Goal: Task Accomplishment & Management: Complete application form

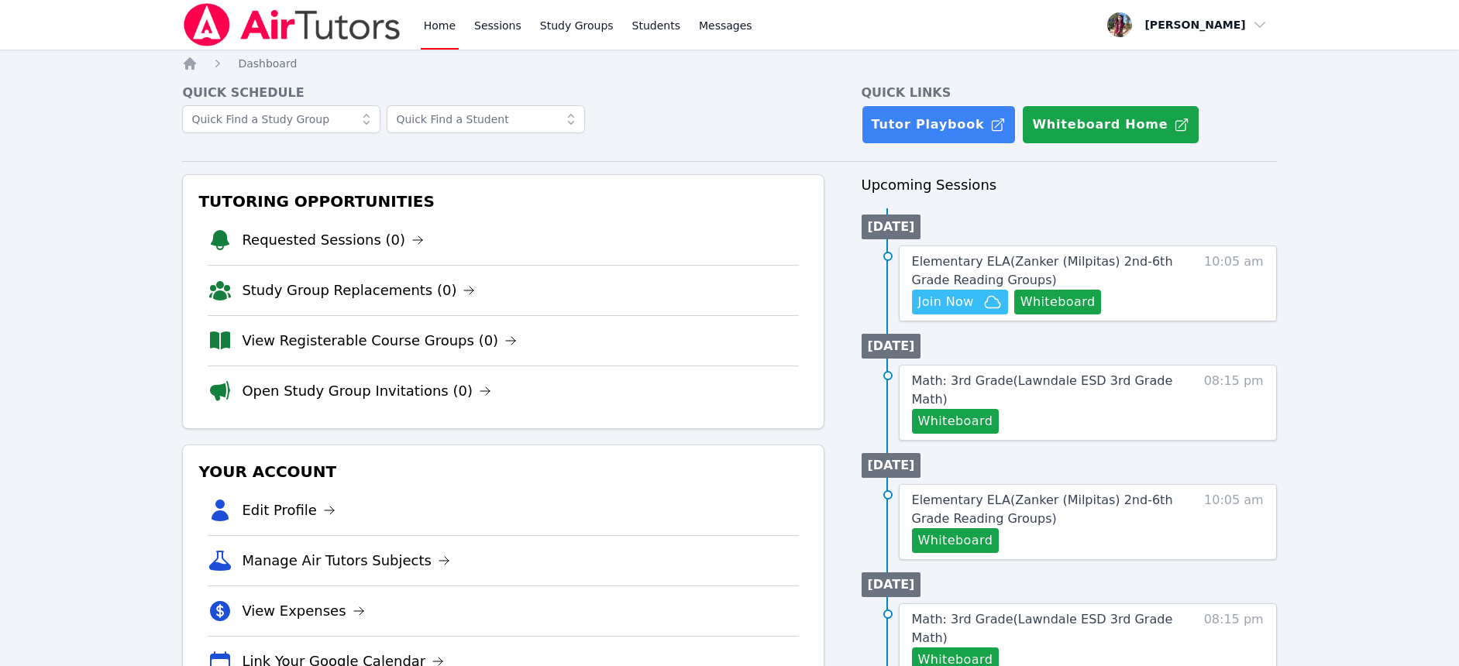
scroll to position [3, 0]
click at [972, 301] on span "Join Now" at bounding box center [946, 302] width 56 height 19
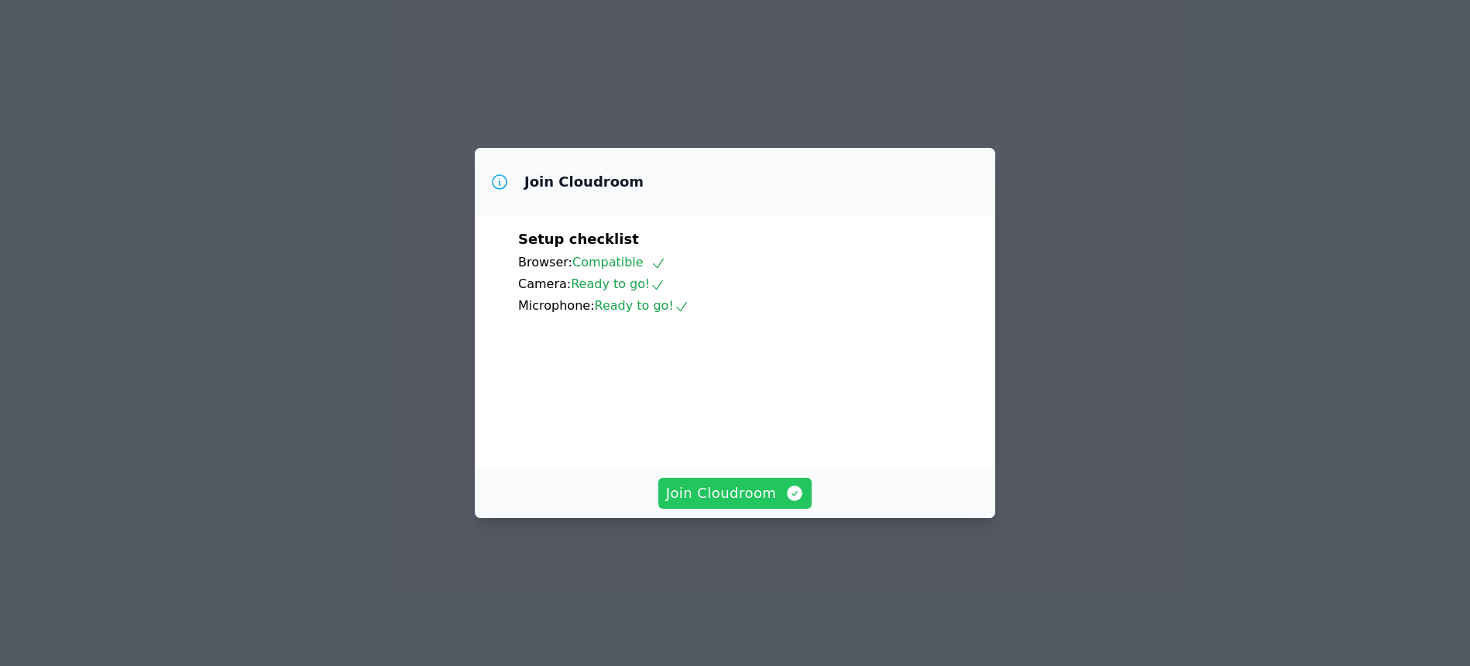
click at [785, 503] on icon "button" at bounding box center [794, 493] width 19 height 19
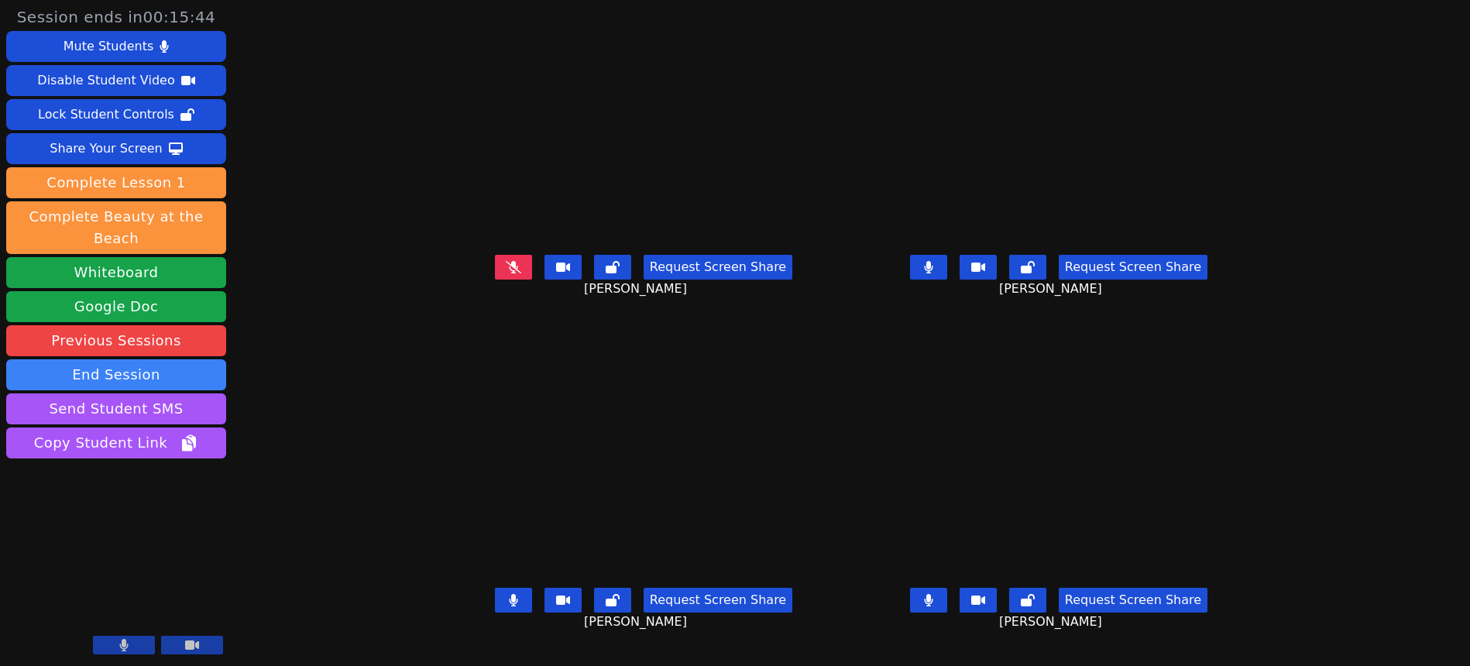
click at [495, 280] on button at bounding box center [513, 267] width 37 height 25
click at [167, 359] on button "End Session" at bounding box center [116, 374] width 220 height 31
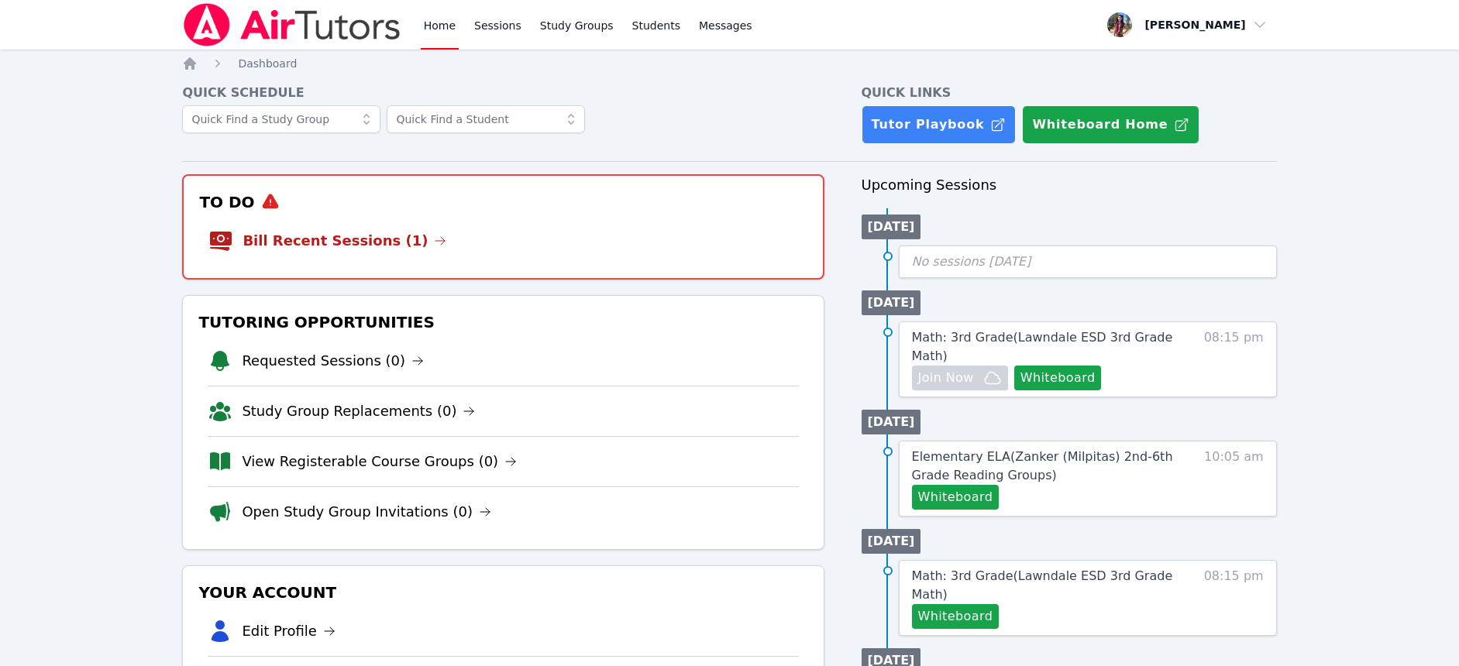
click at [371, 243] on link "Bill Recent Sessions (1)" at bounding box center [344, 241] width 204 height 22
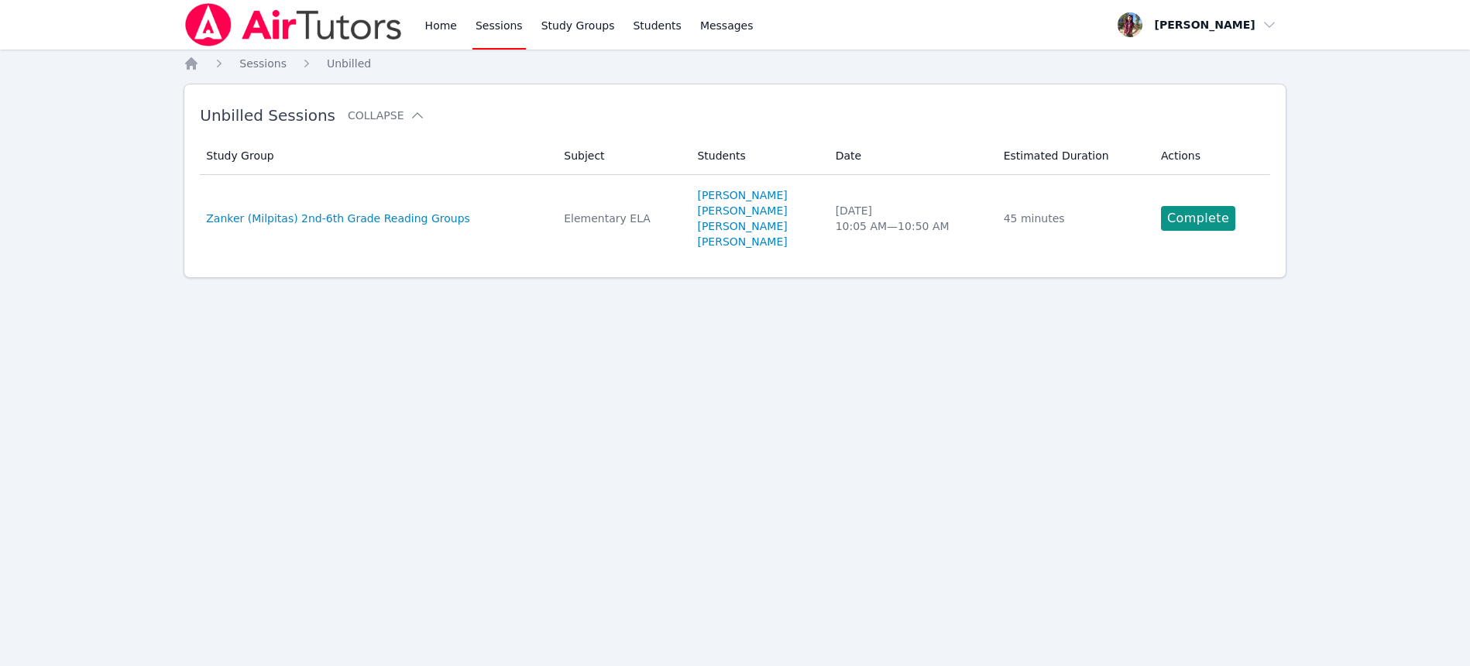
click at [375, 241] on td "Study Group Zanker (Milpitas) 2nd-6th Grade Reading Groups" at bounding box center [377, 218] width 355 height 87
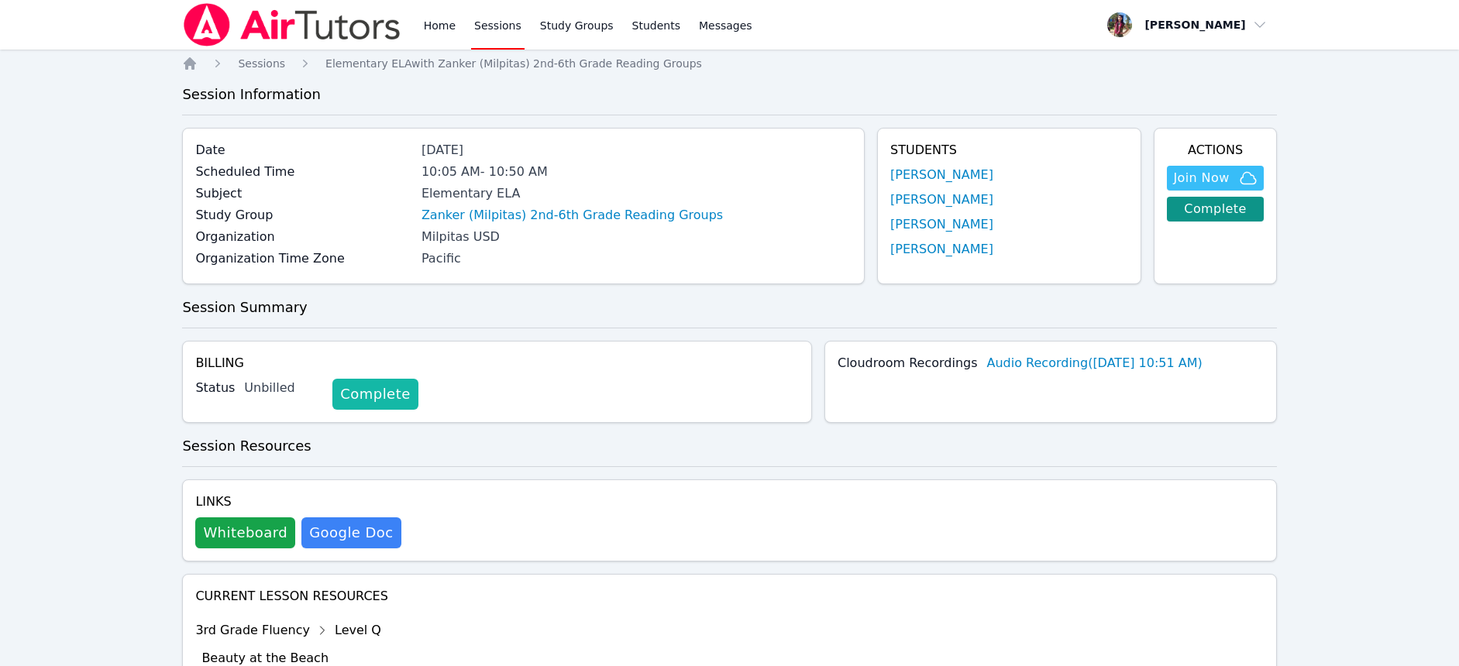
click at [396, 392] on link "Complete" at bounding box center [374, 394] width 85 height 31
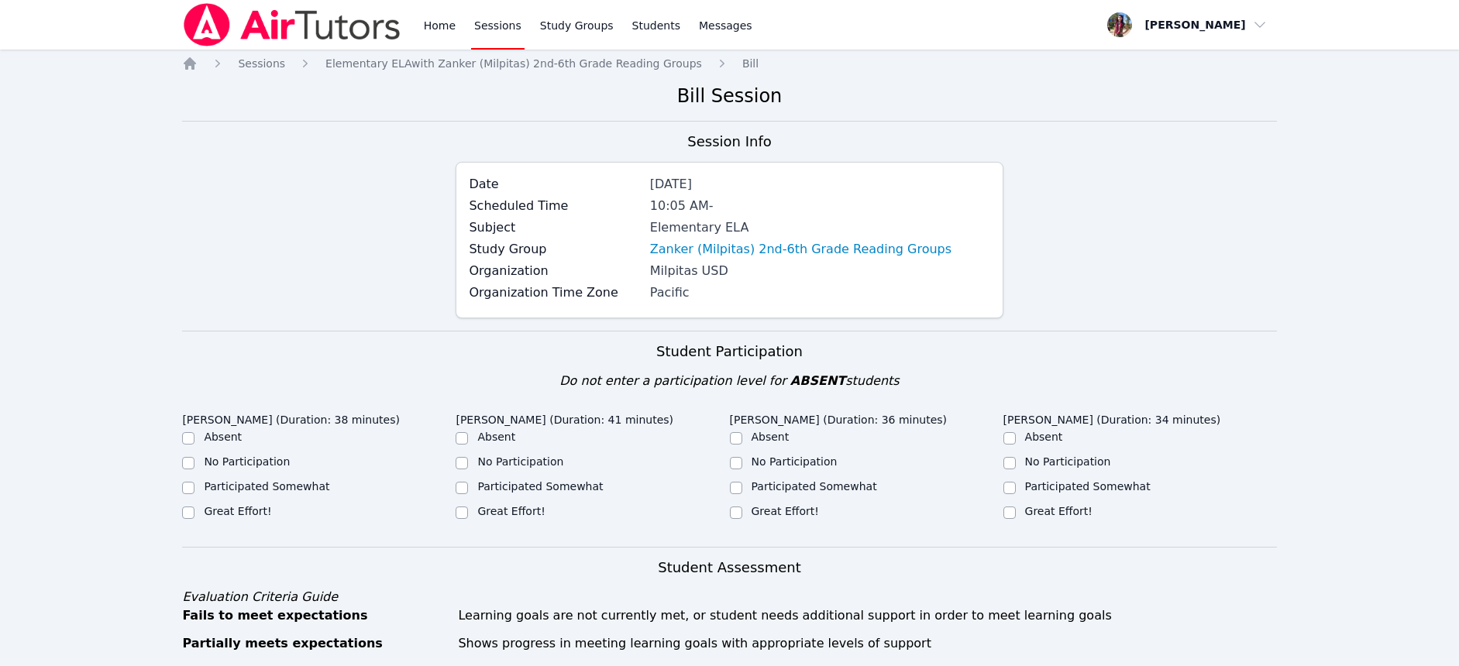
click at [251, 516] on label "Great Effort!" at bounding box center [237, 511] width 67 height 12
click at [194, 516] on input "Great Effort!" at bounding box center [188, 513] width 12 height 12
checkbox input "true"
click at [470, 510] on div "Great Effort!" at bounding box center [591, 513] width 273 height 19
click at [496, 512] on label "Great Effort!" at bounding box center [510, 511] width 67 height 12
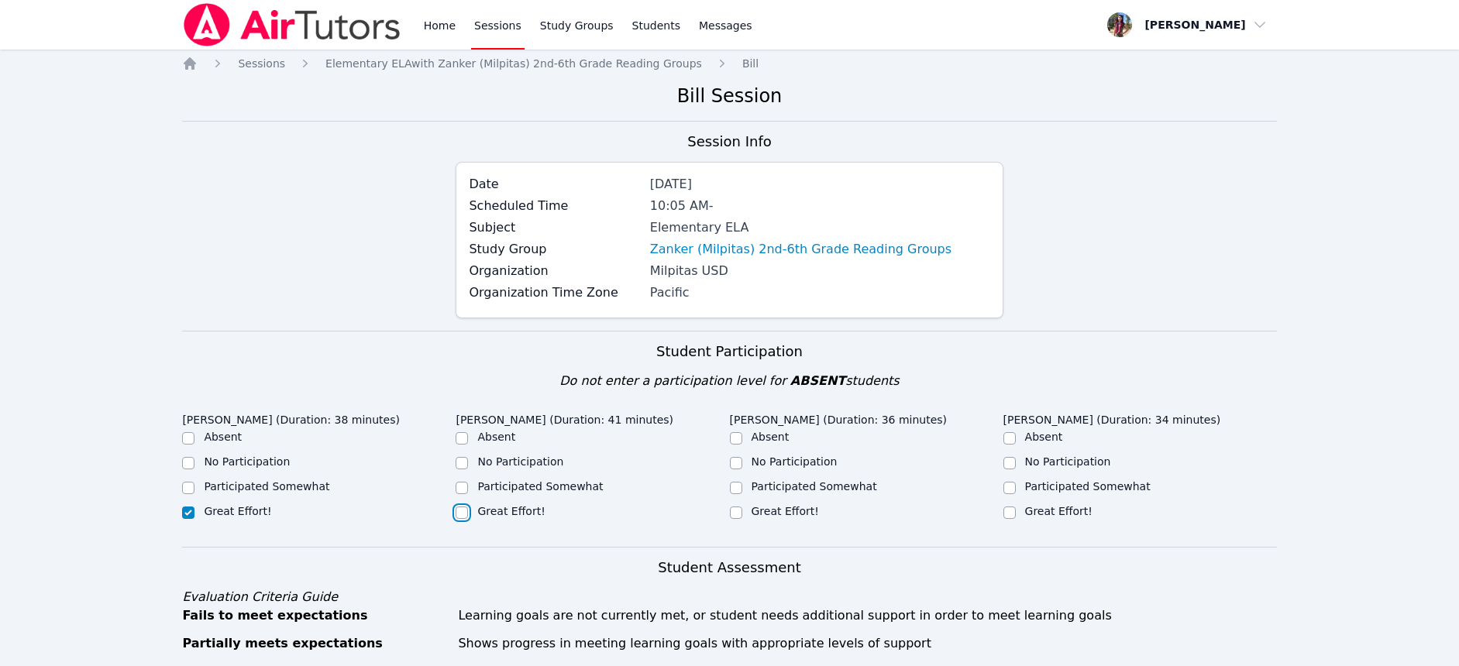
click at [468, 512] on input "Great Effort!" at bounding box center [461, 513] width 12 height 12
checkbox input "true"
click at [759, 510] on label "Great Effort!" at bounding box center [784, 511] width 67 height 12
click at [742, 510] on input "Great Effort!" at bounding box center [736, 513] width 12 height 12
checkbox input "true"
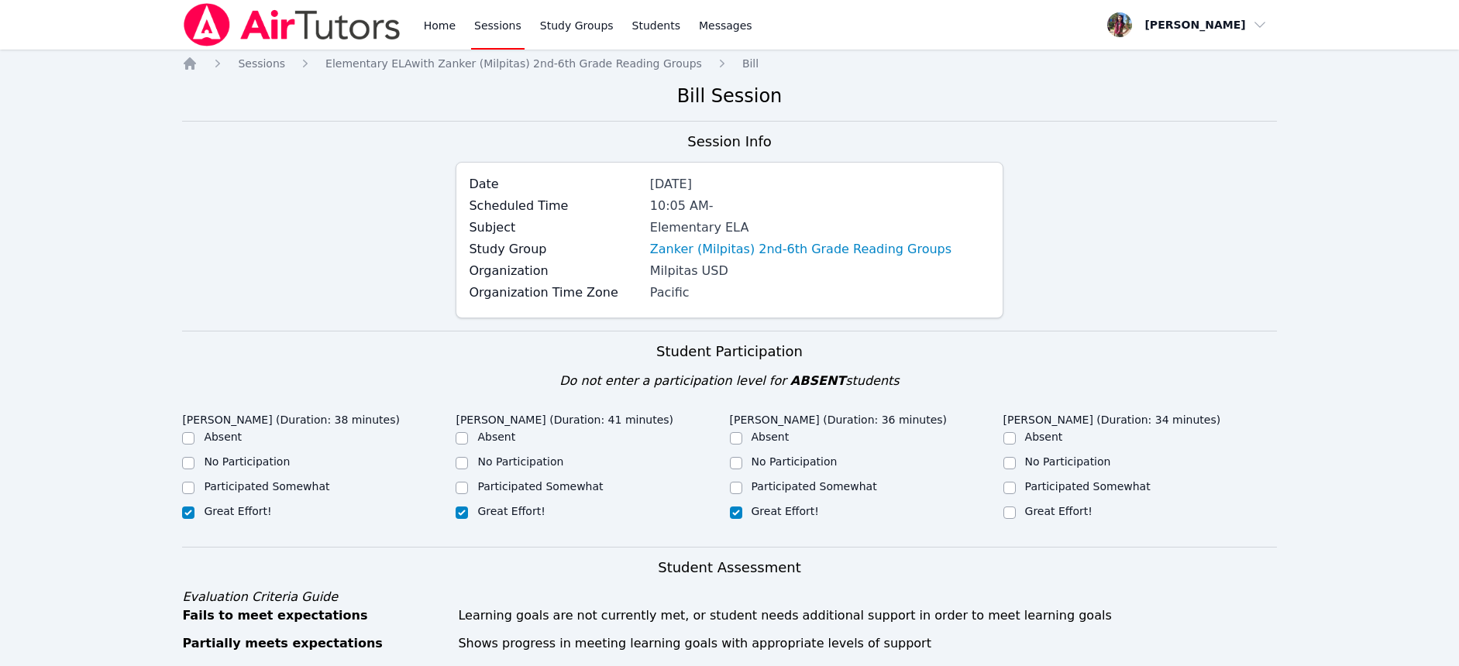
click at [1022, 510] on div "Great Effort!" at bounding box center [1139, 513] width 273 height 19
click at [1006, 510] on input "Great Effort!" at bounding box center [1009, 513] width 12 height 12
checkbox input "true"
click at [949, 504] on div "Great Effort!" at bounding box center [866, 513] width 273 height 19
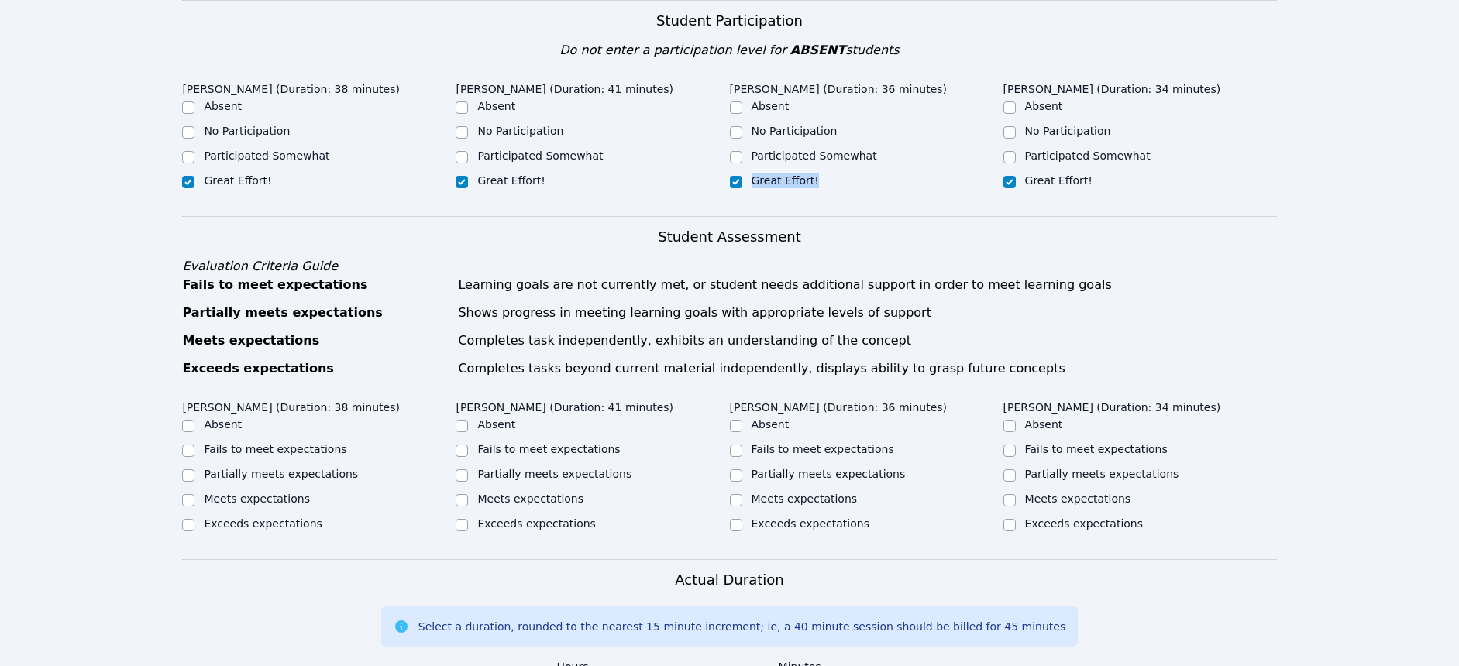
scroll to position [341, 0]
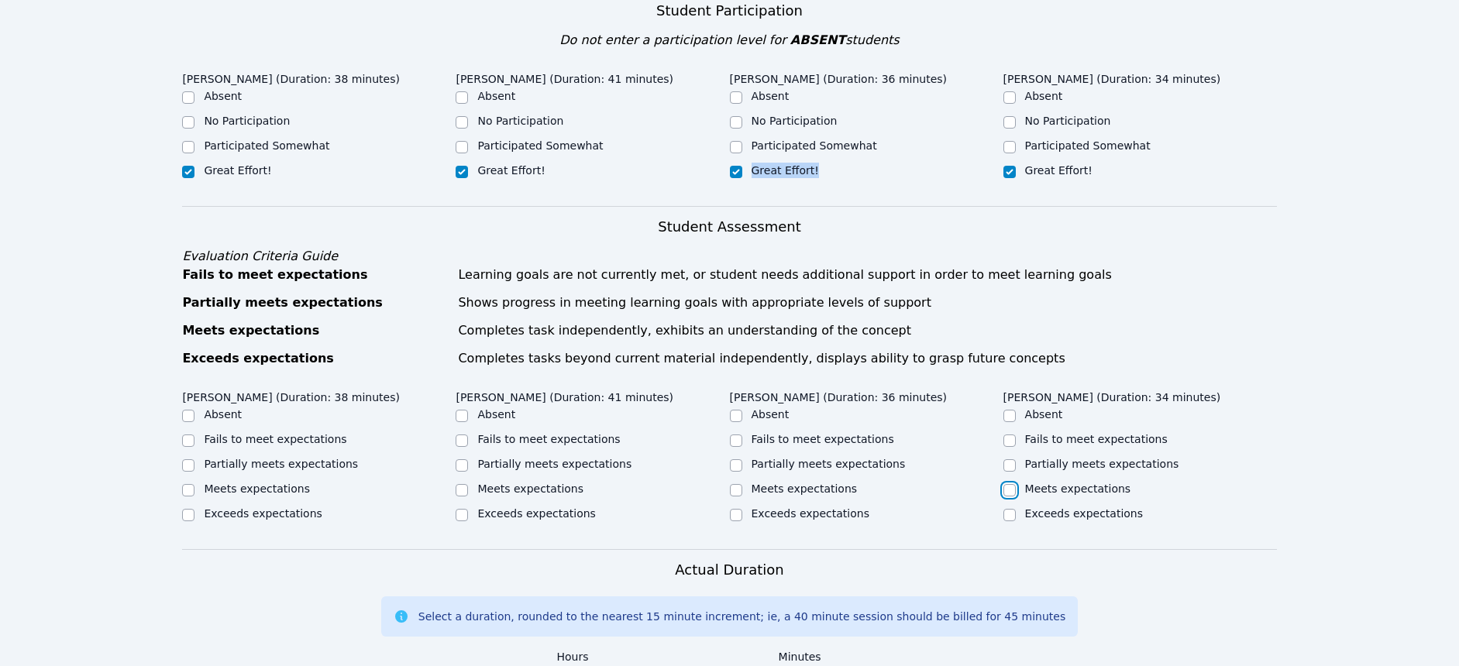
click at [1015, 488] on input "Meets expectations" at bounding box center [1009, 490] width 12 height 12
checkbox input "true"
click at [816, 486] on label "Meets expectations" at bounding box center [804, 489] width 106 height 12
click at [742, 486] on input "Meets expectations" at bounding box center [736, 490] width 12 height 12
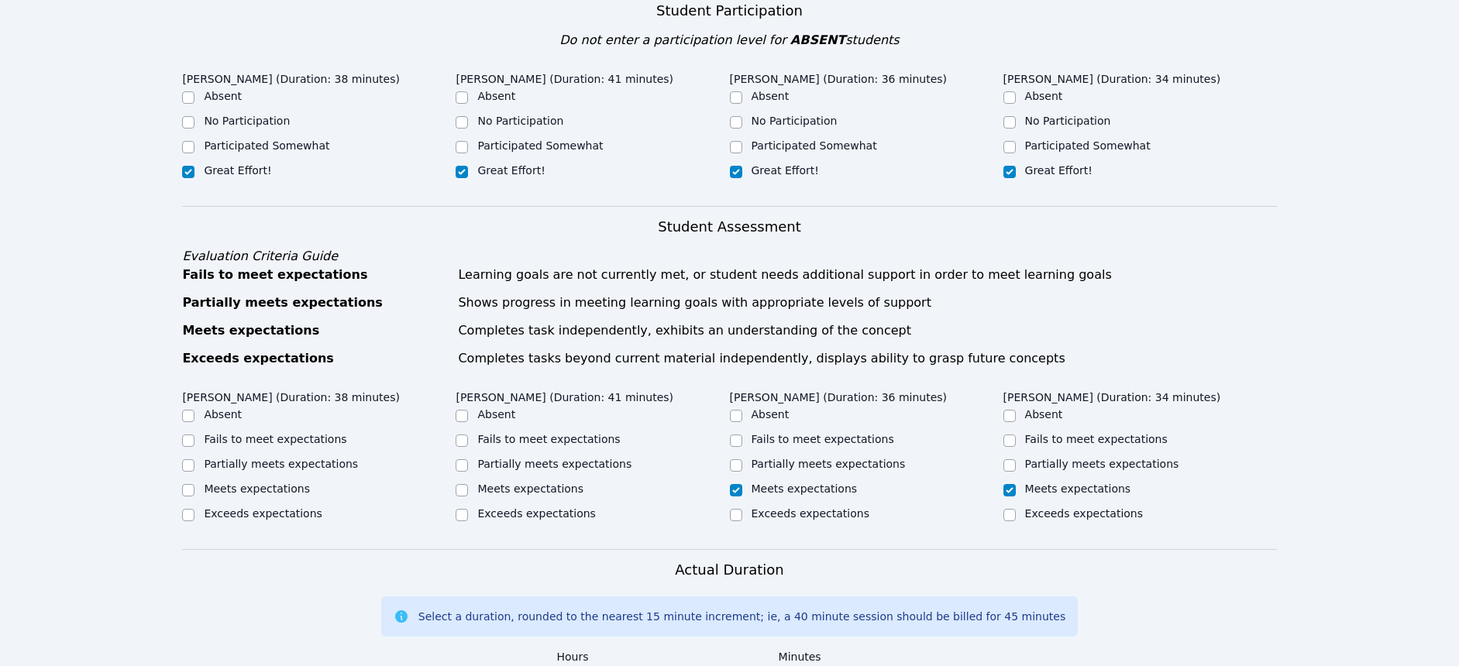
click at [816, 487] on label "Meets expectations" at bounding box center [804, 489] width 106 height 12
click at [742, 487] on input "Meets expectations" at bounding box center [736, 490] width 12 height 12
checkbox input "true"
click at [534, 490] on label "Meets expectations" at bounding box center [530, 489] width 106 height 12
click at [468, 490] on input "Meets expectations" at bounding box center [461, 490] width 12 height 12
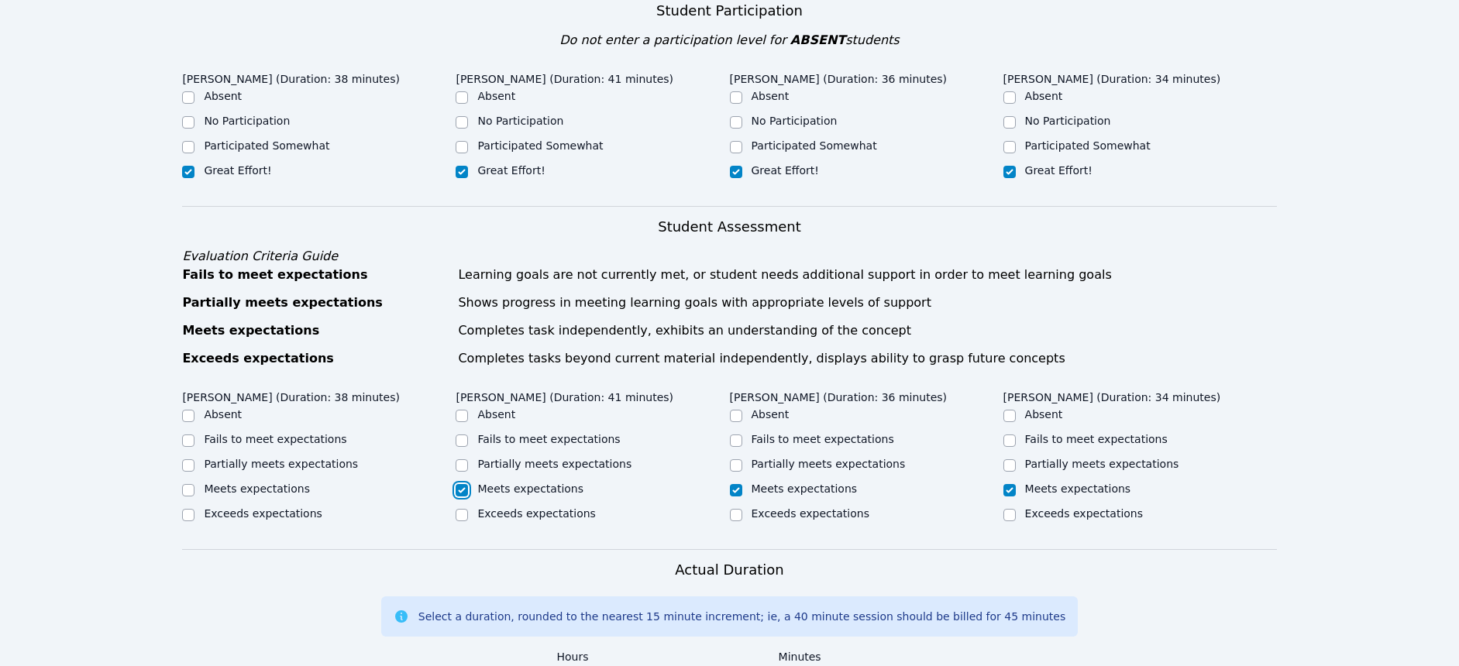
checkbox input "true"
click at [246, 490] on label "Meets expectations" at bounding box center [257, 489] width 106 height 12
click at [194, 490] on input "Meets expectations" at bounding box center [188, 490] width 12 height 12
click at [246, 490] on label "Meets expectations" at bounding box center [257, 489] width 106 height 12
click at [194, 490] on input "Meets expectations" at bounding box center [188, 490] width 12 height 12
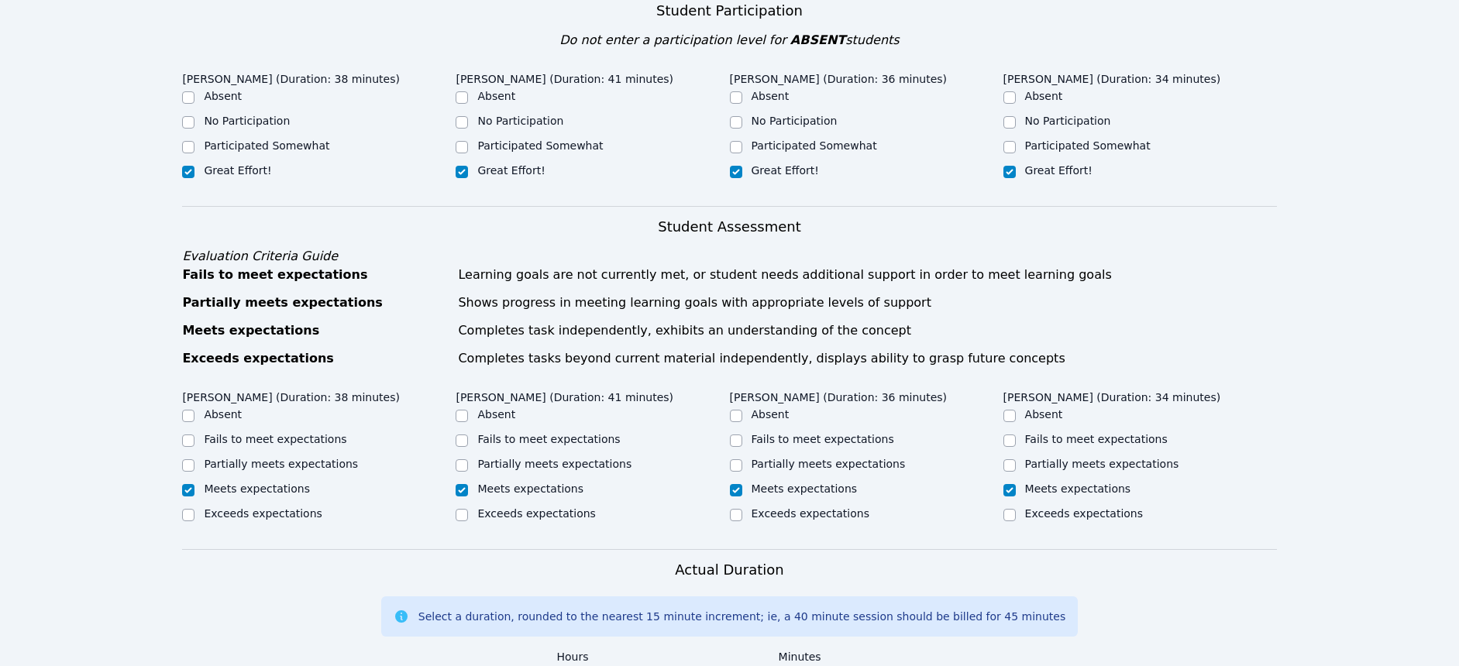
checkbox input "true"
click at [363, 499] on div "Meets expectations" at bounding box center [318, 490] width 273 height 19
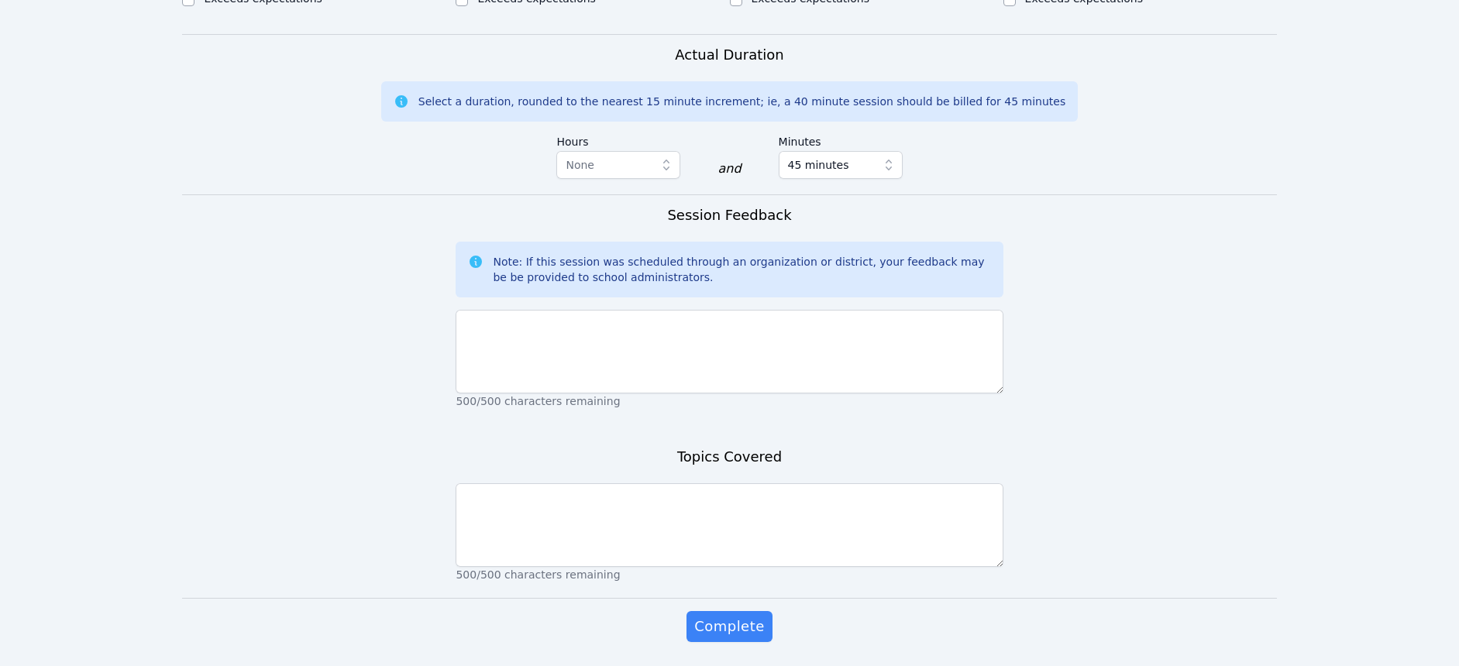
scroll to position [868, 0]
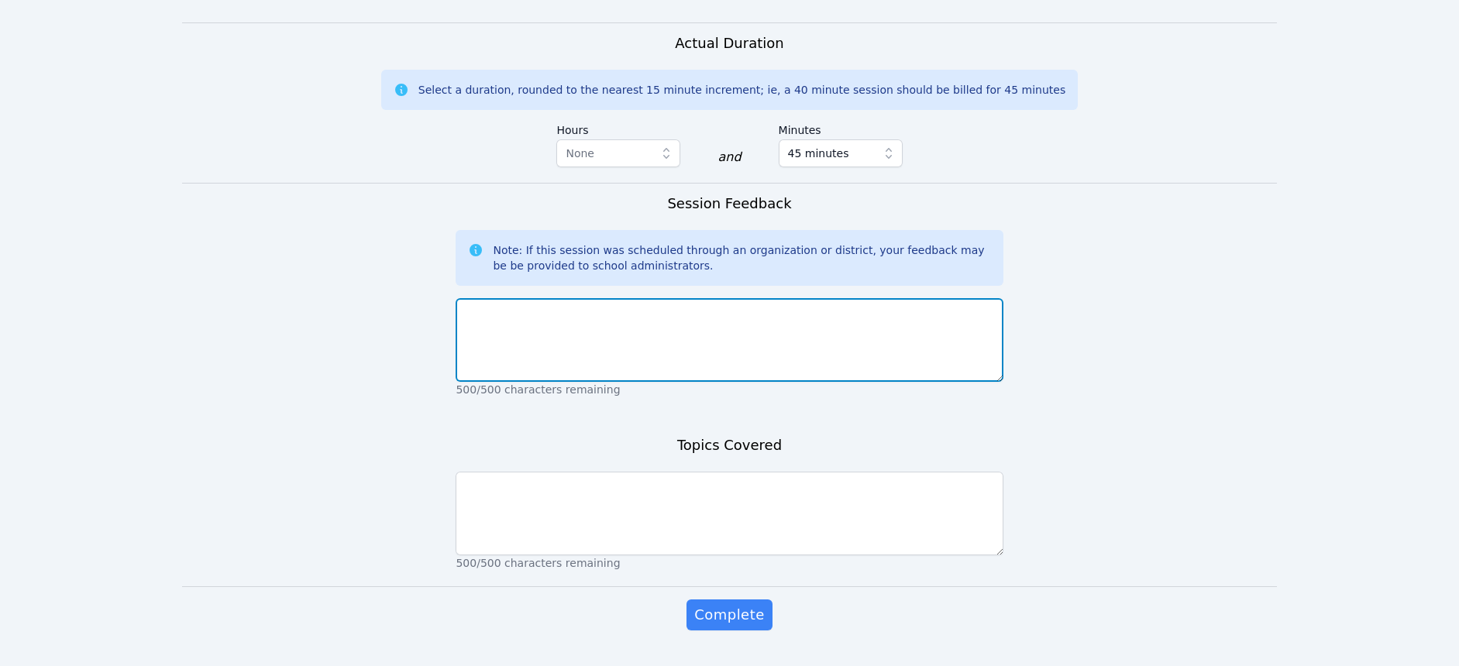
click at [541, 354] on textarea at bounding box center [728, 340] width 547 height 84
click at [471, 318] on textarea "Atudents" at bounding box center [728, 340] width 547 height 84
click at [562, 318] on textarea "Students" at bounding box center [728, 340] width 547 height 84
type textarea "Students did a greta job working and using key words in their writing."
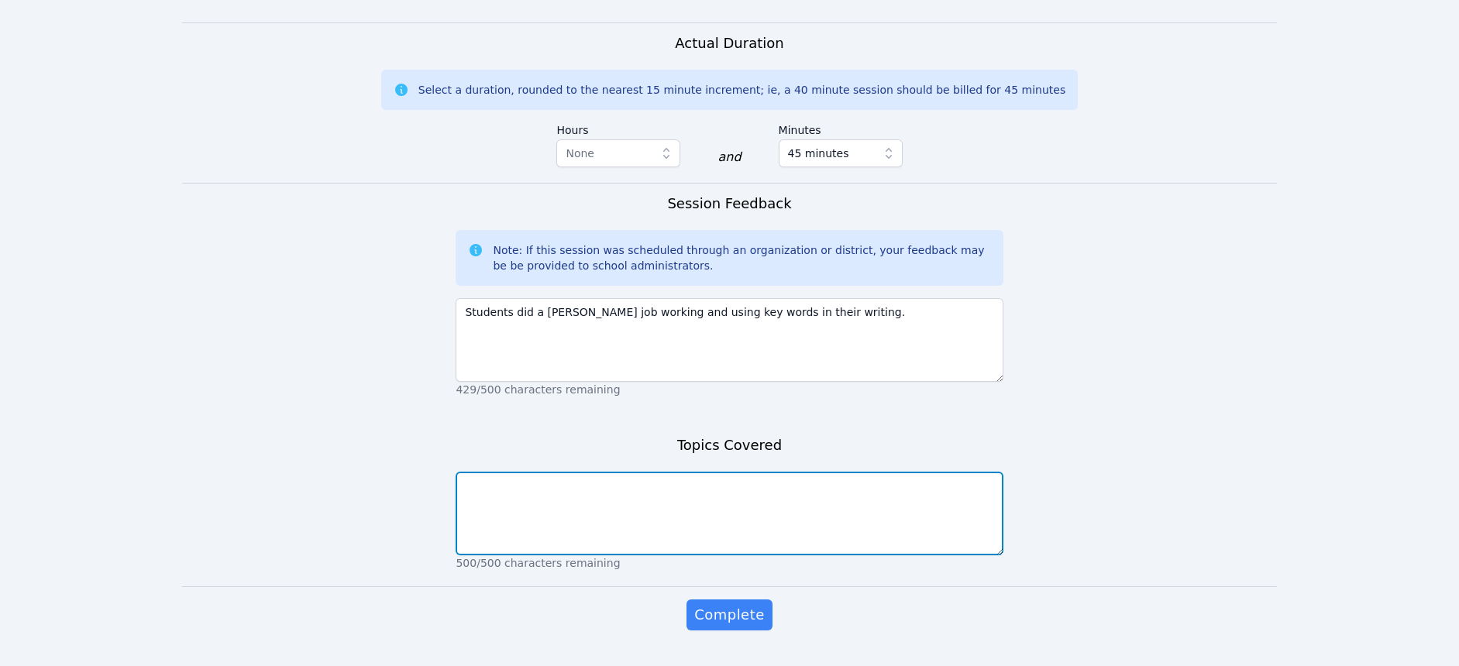
click at [593, 505] on textarea at bounding box center [728, 514] width 547 height 84
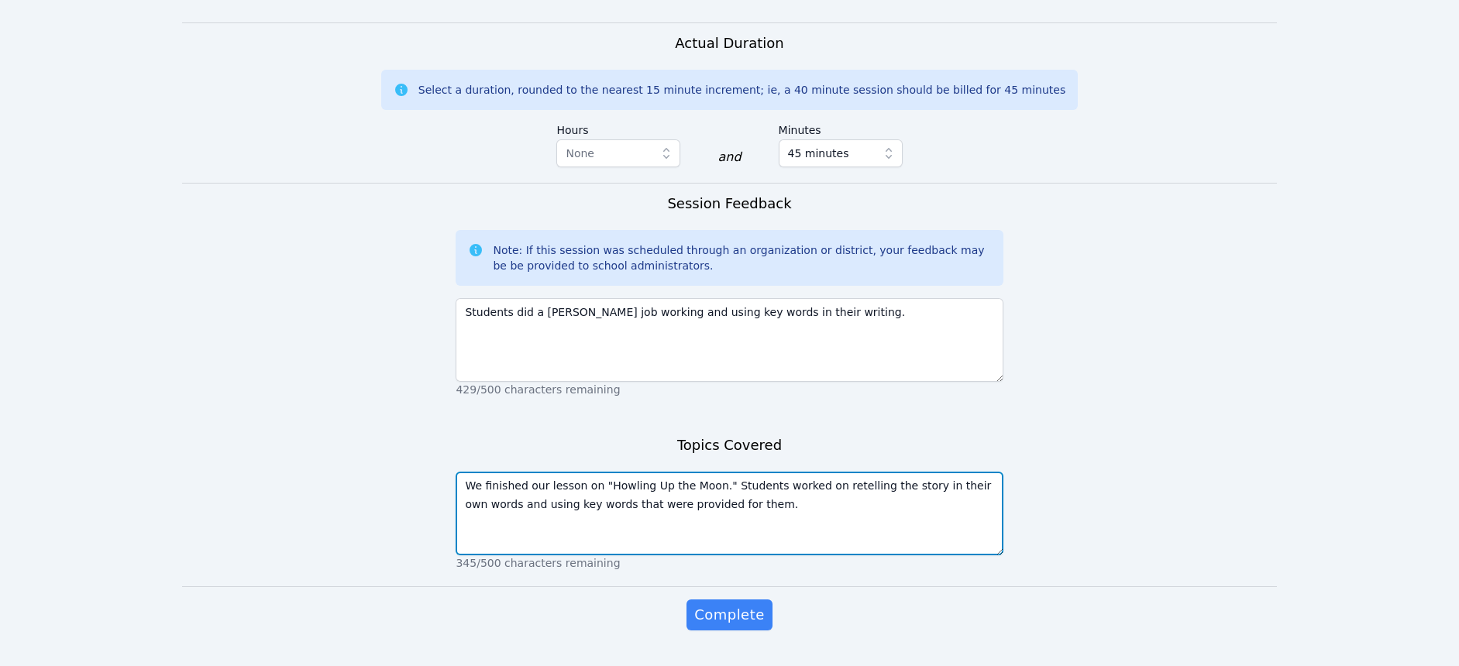
type textarea "We finished our lesson on "Howling Up the Moon." Students worked on retelling t…"
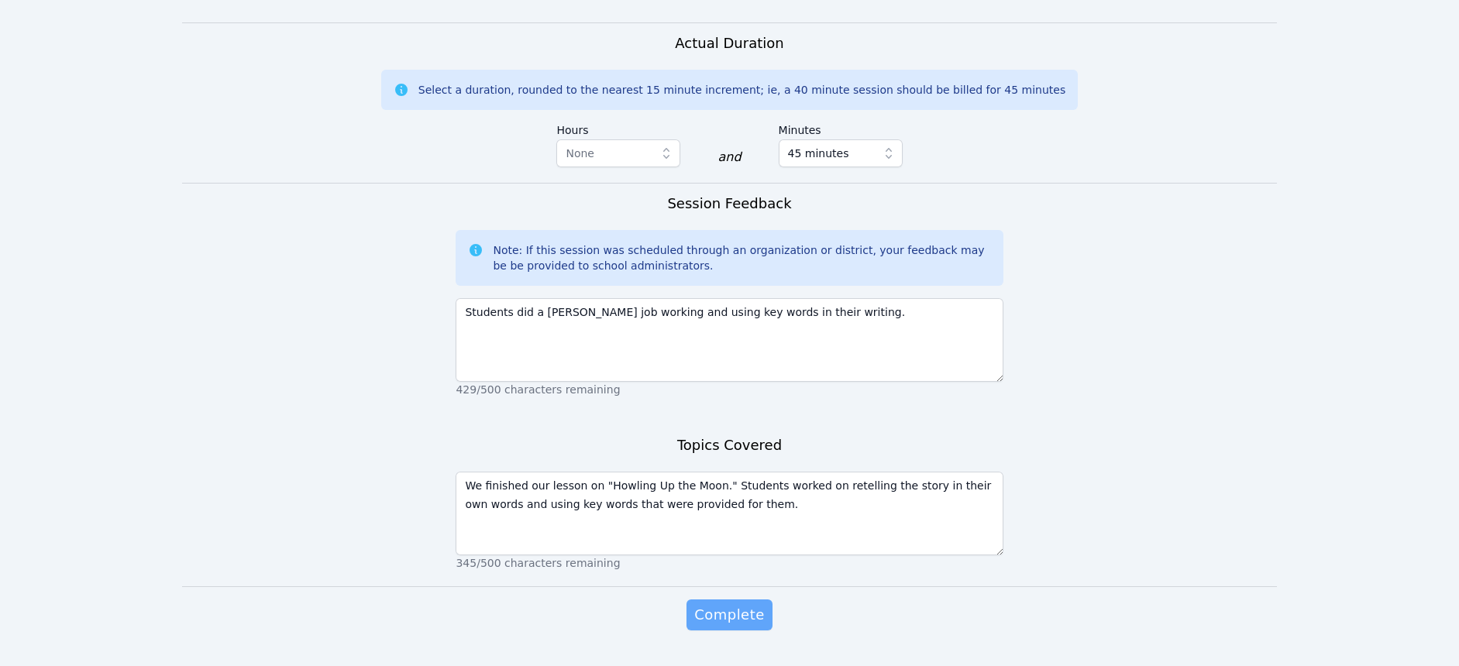
click at [723, 630] on div "Complete" at bounding box center [728, 631] width 547 height 62
click at [723, 628] on button "Complete" at bounding box center [728, 615] width 85 height 31
